Goal: Task Accomplishment & Management: Manage account settings

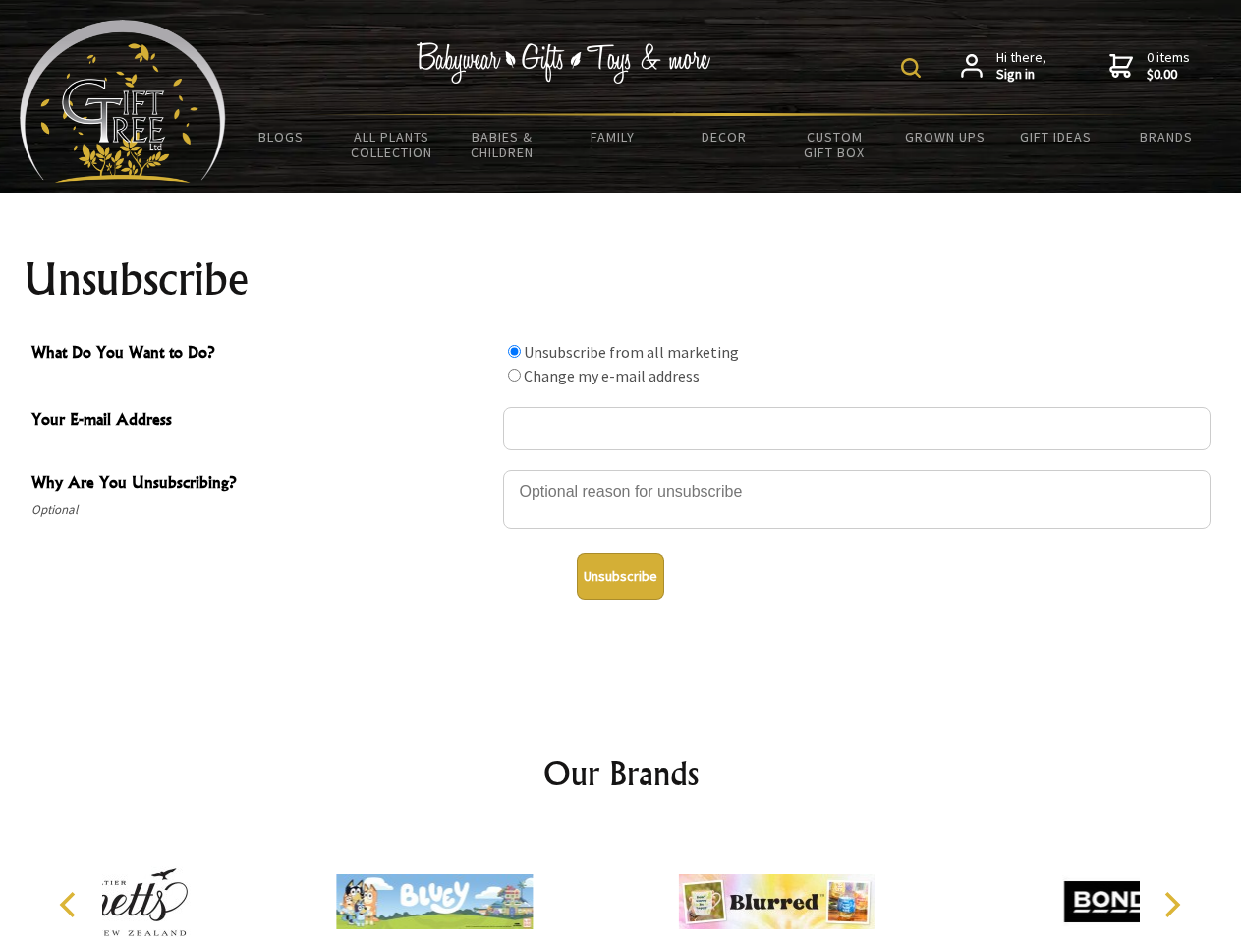
click at [914, 68] on img at bounding box center [911, 68] width 20 height 20
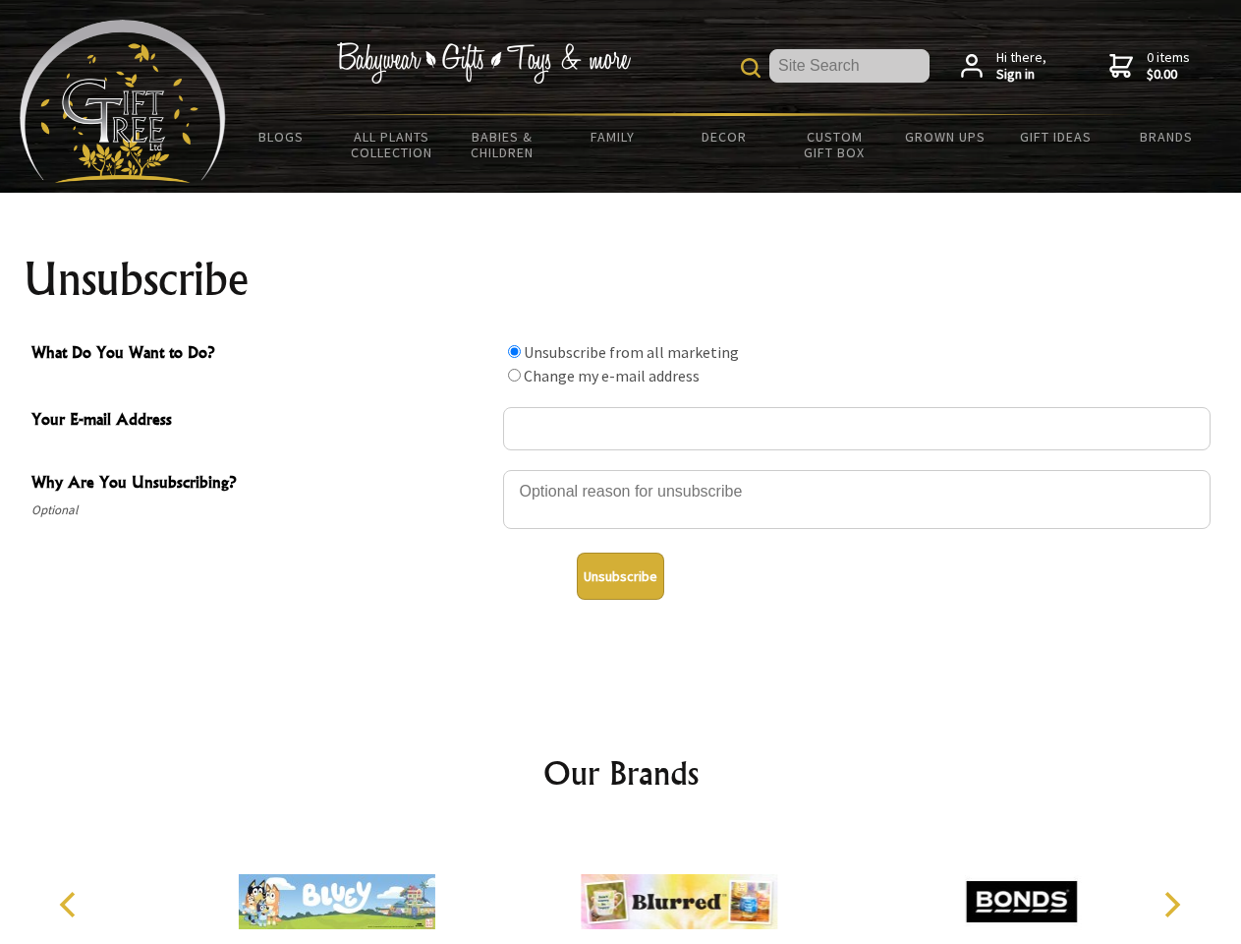
click at [621, 469] on div at bounding box center [857, 502] width 708 height 69
click at [514, 351] on input "What Do You Want to Do?" at bounding box center [514, 351] width 13 height 13
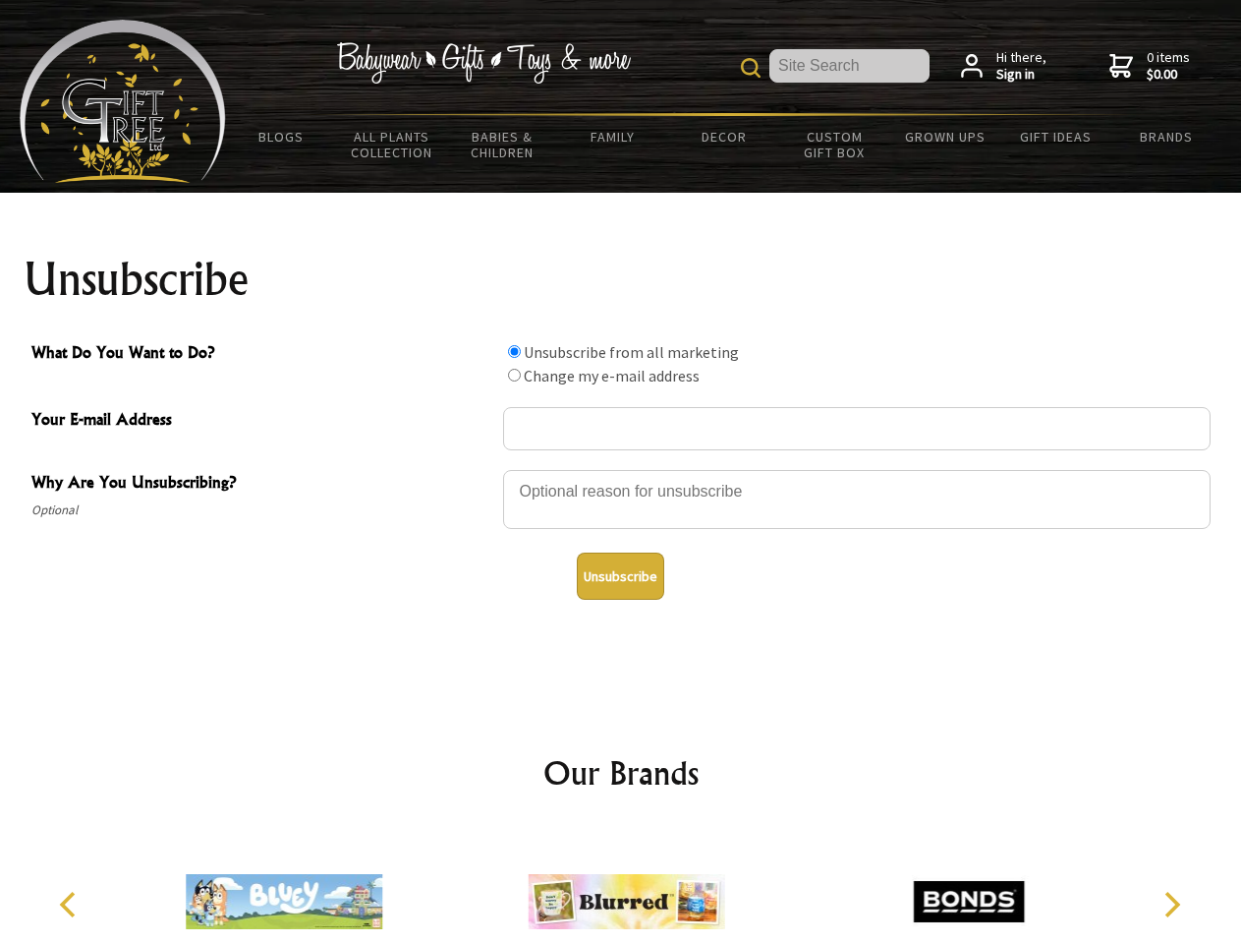
click at [514, 375] on input "What Do You Want to Do?" at bounding box center [514, 375] width 13 height 13
radio input "true"
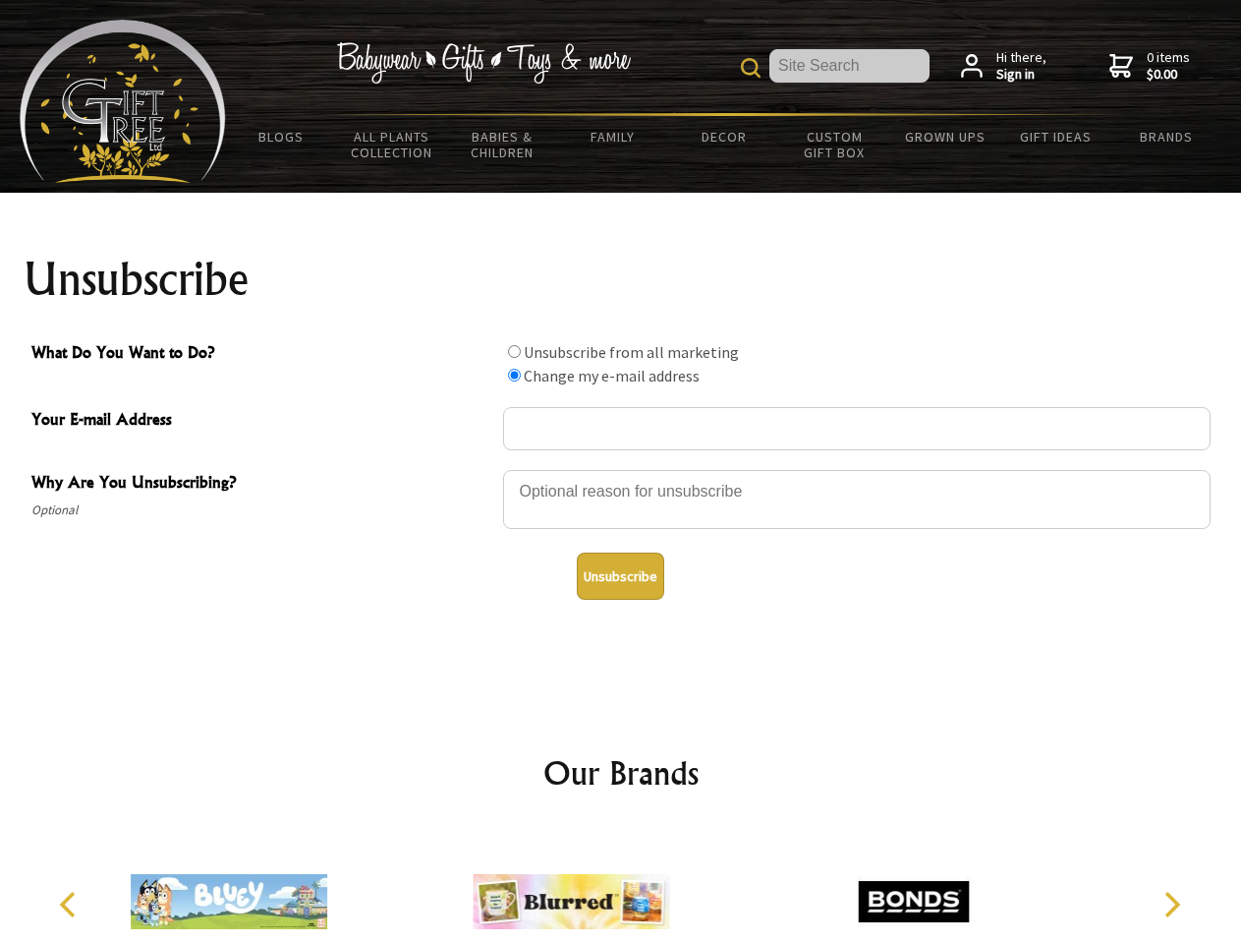
click at [620, 576] on button "Unsubscribe" at bounding box center [620, 575] width 87 height 47
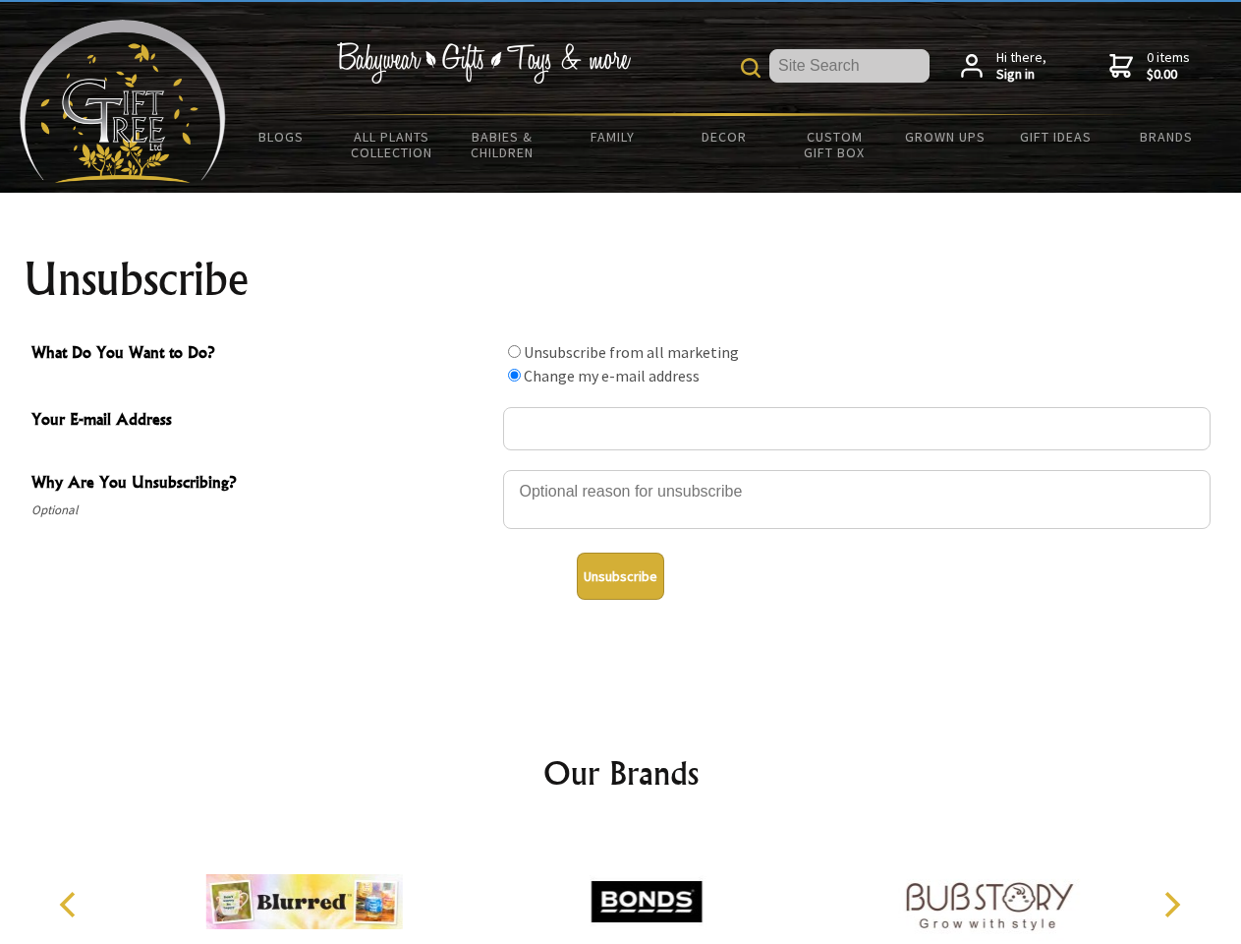
click at [621, 886] on img at bounding box center [646, 901] width 197 height 147
click at [71, 904] on icon "Previous" at bounding box center [70, 905] width 26 height 26
click at [1172, 904] on icon "Next" at bounding box center [1171, 905] width 26 height 26
